Goal: Task Accomplishment & Management: Complete application form

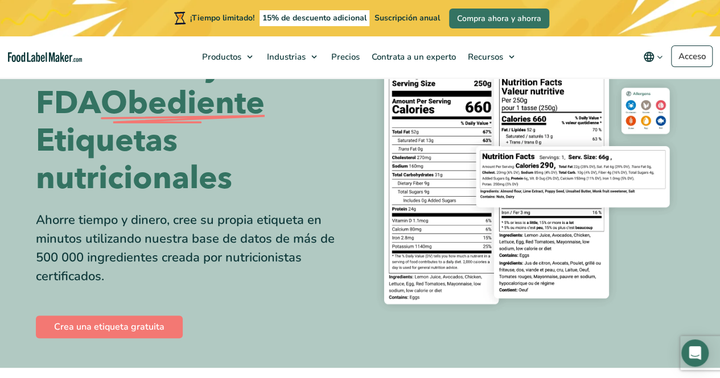
scroll to position [78, 0]
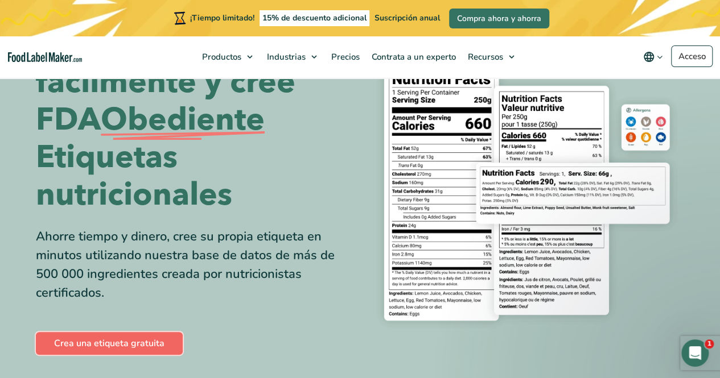
click at [74, 346] on font "Crea una etiqueta gratuita" at bounding box center [109, 343] width 110 height 13
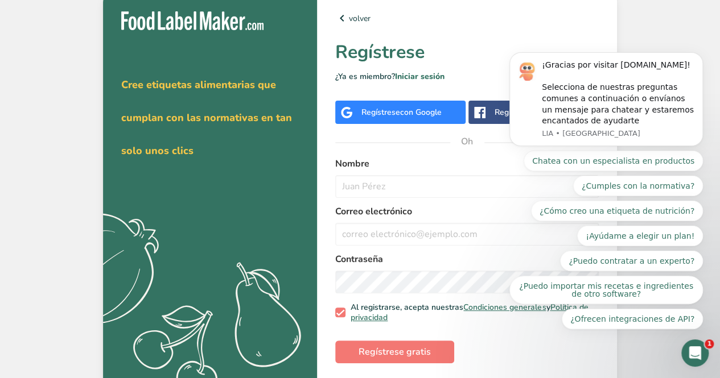
click at [408, 115] on font "con Google" at bounding box center [421, 112] width 42 height 11
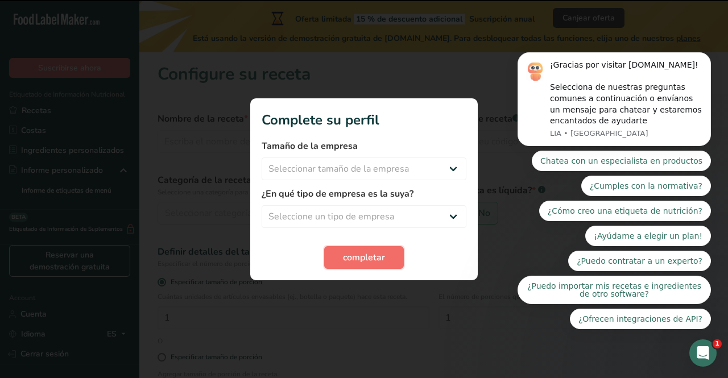
click at [378, 259] on span "completar" at bounding box center [364, 258] width 42 height 14
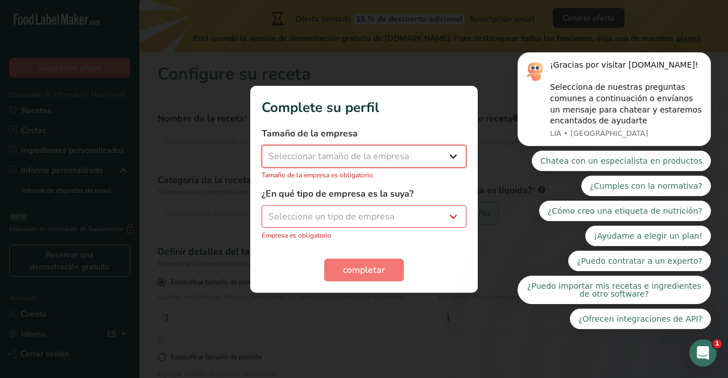
click at [411, 159] on select "Seleccionar tamaño de la empresa Menos de 10 empleados De 10 a 50 empleados De …" at bounding box center [364, 156] width 205 height 23
drag, startPoint x: 386, startPoint y: 158, endPoint x: 385, endPoint y: 150, distance: 8.6
click at [385, 150] on select "Seleccionar tamaño de la empresa Menos de 10 empleados De 10 a 50 empleados De …" at bounding box center [364, 156] width 205 height 23
select select "1"
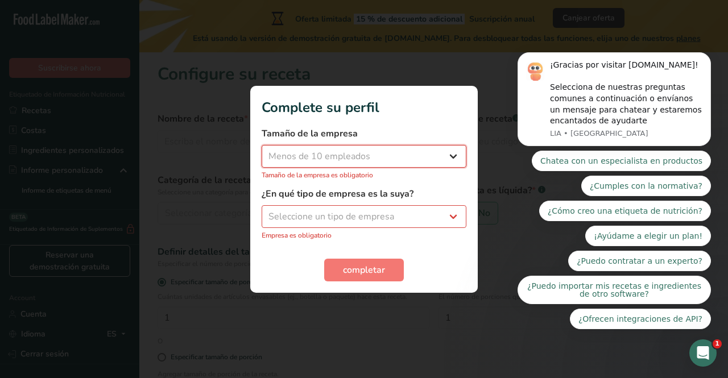
click at [262, 151] on select "Seleccionar tamaño de la empresa Menos de 10 empleados De 10 a 50 empleados De …" at bounding box center [364, 156] width 205 height 23
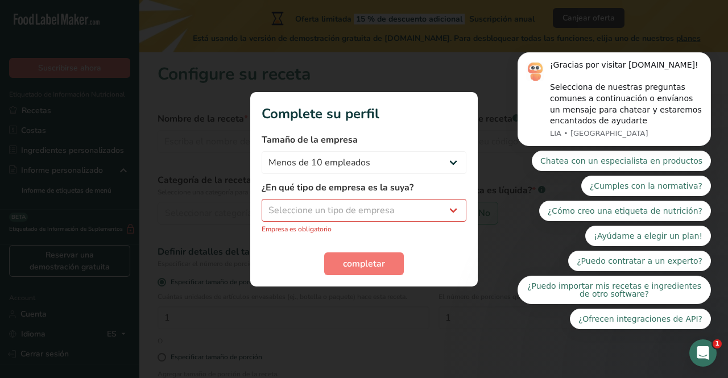
click at [339, 222] on div "¿En qué tipo de empresa es la suya? Seleccione un tipo de empresa Fabricante de…" at bounding box center [364, 207] width 205 height 53
click at [348, 210] on select "Seleccione un tipo de empresa Fabricante de alimentos envasados Restaurante y c…" at bounding box center [364, 210] width 205 height 23
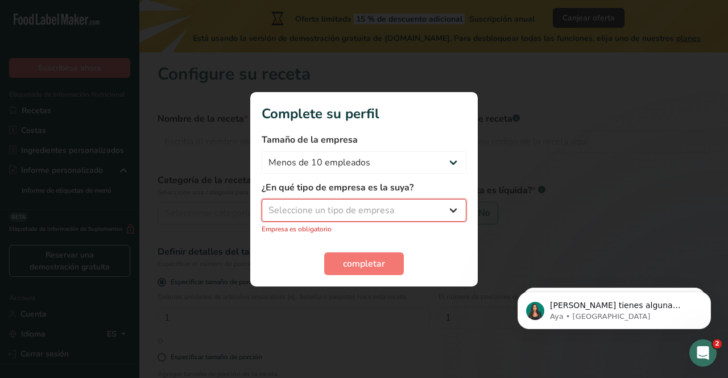
select select "1"
click at [262, 205] on select "Seleccione un tipo de empresa Fabricante de alimentos envasados Restaurante y c…" at bounding box center [364, 210] width 205 height 23
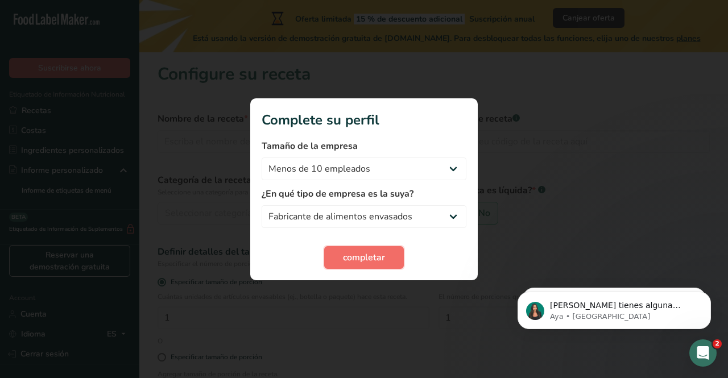
click at [360, 257] on span "completar" at bounding box center [364, 258] width 42 height 14
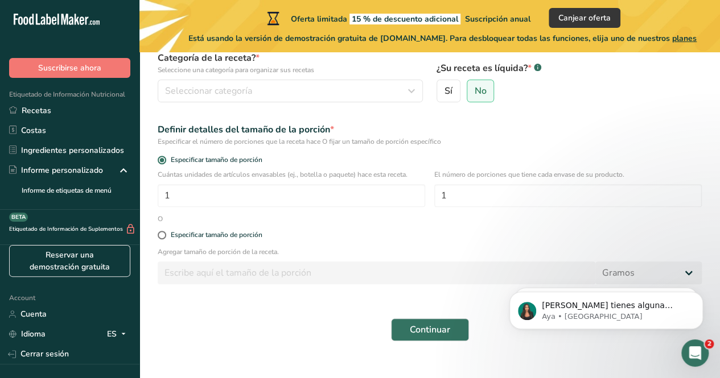
scroll to position [135, 0]
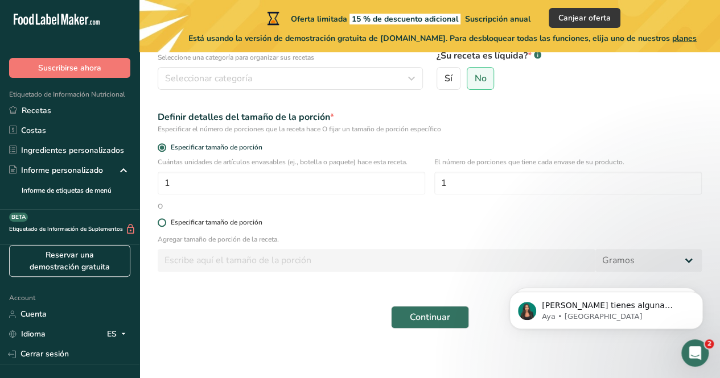
click at [162, 222] on span at bounding box center [162, 222] width 9 height 9
click at [162, 222] on input "Especificar tamaño de porción" at bounding box center [161, 222] width 7 height 7
radio input "true"
radio input "false"
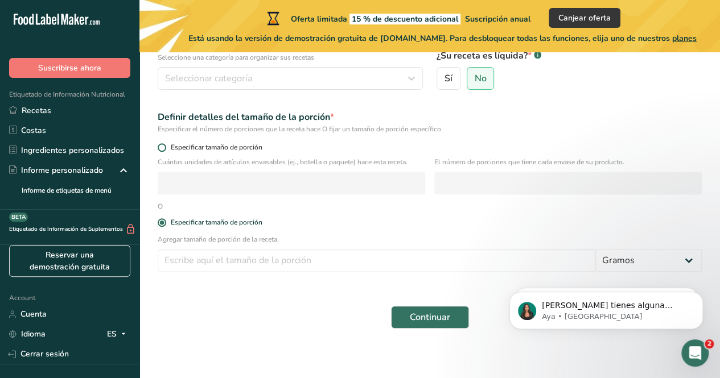
click at [162, 148] on span at bounding box center [162, 147] width 9 height 9
click at [162, 148] on input "Especificar tamaño de porción" at bounding box center [161, 147] width 7 height 7
radio input "true"
radio input "false"
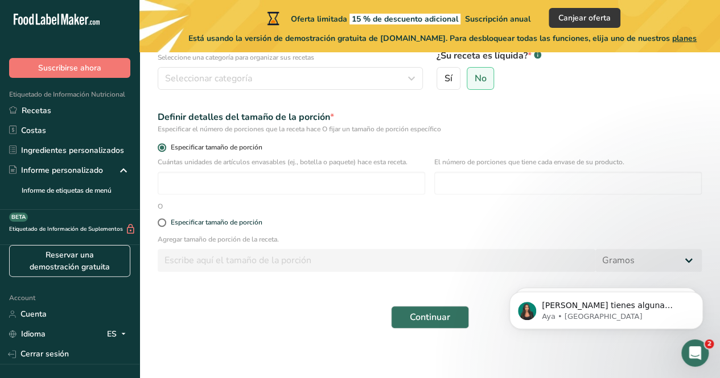
click at [162, 148] on span at bounding box center [162, 147] width 9 height 9
click at [162, 148] on input "Especificar tamaño de porción" at bounding box center [161, 147] width 7 height 7
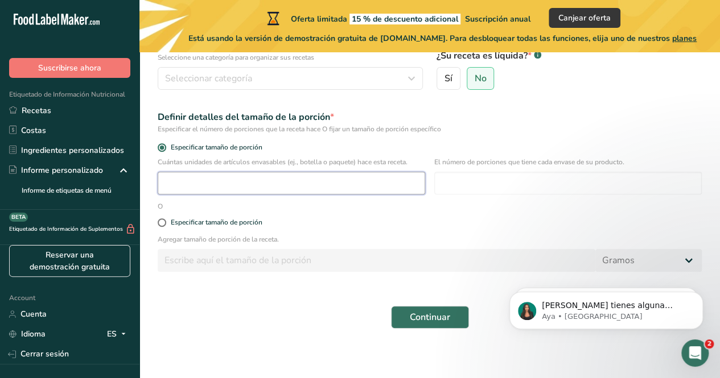
click at [183, 191] on input "number" at bounding box center [291, 183] width 267 height 23
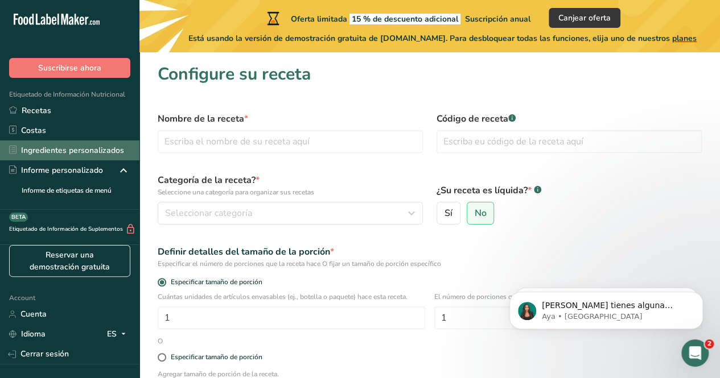
click at [44, 141] on link "Ingredientes personalizados" at bounding box center [69, 151] width 139 height 20
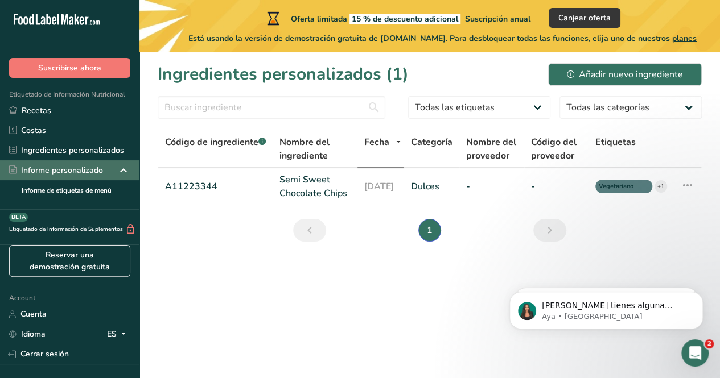
click at [47, 168] on div "Informe personalizado" at bounding box center [56, 170] width 94 height 12
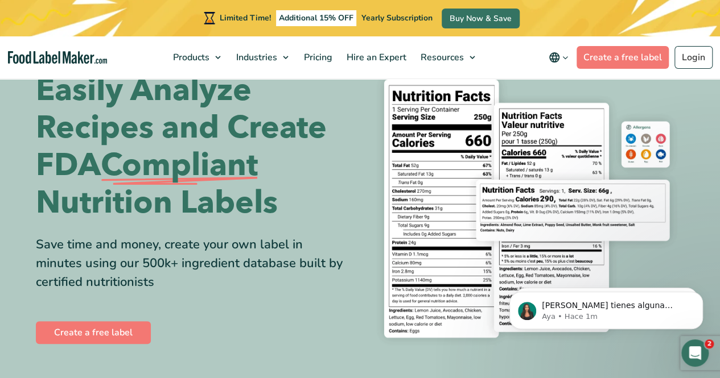
scroll to position [56, 0]
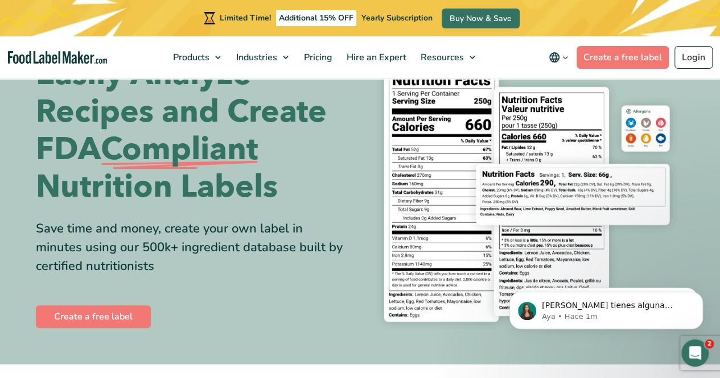
click at [342, 270] on div "Save time and money, create your own label in minutes using our 500k+ ingredien…" at bounding box center [194, 248] width 316 height 56
click at [109, 317] on link "Create a free label" at bounding box center [93, 316] width 115 height 23
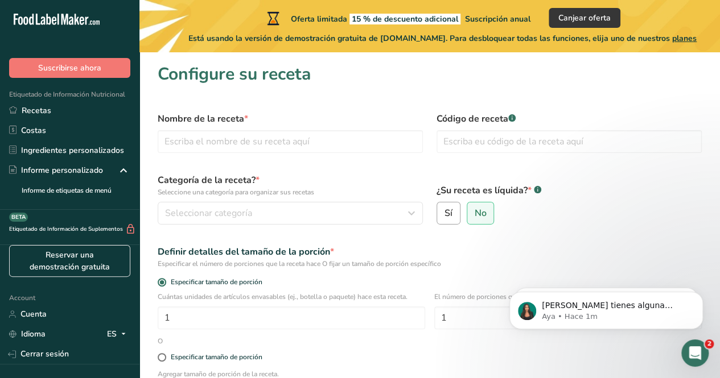
click at [455, 222] on label "Sí" at bounding box center [448, 213] width 24 height 23
click at [444, 217] on input "Sí" at bounding box center [440, 213] width 7 height 7
radio input "true"
radio input "false"
select select "22"
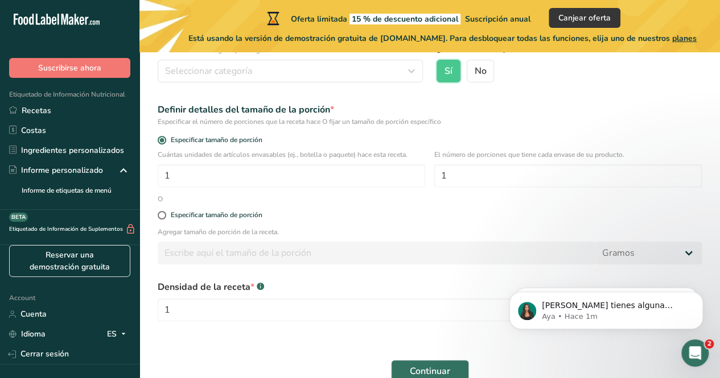
scroll to position [198, 0]
